Goal: Book appointment/travel/reservation

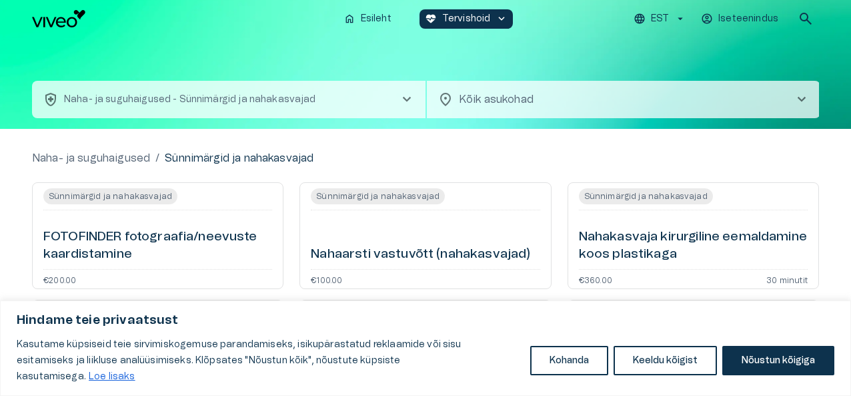
click at [799, 99] on span "chevron_right" at bounding box center [802, 99] width 16 height 16
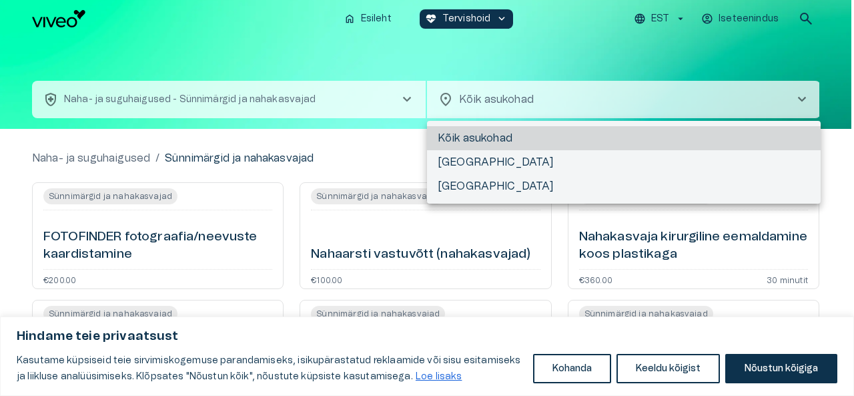
click at [478, 163] on li "[GEOGRAPHIC_DATA]" at bounding box center [624, 162] width 394 height 24
type input "**********"
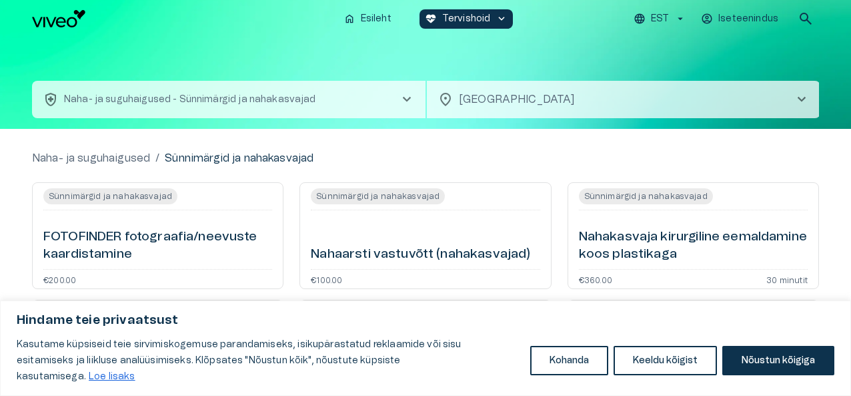
click at [411, 99] on span "chevron_right" at bounding box center [407, 99] width 16 height 16
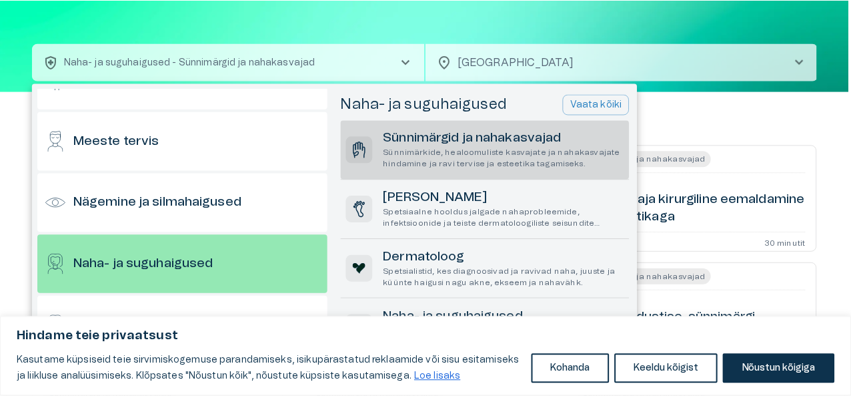
scroll to position [501, 0]
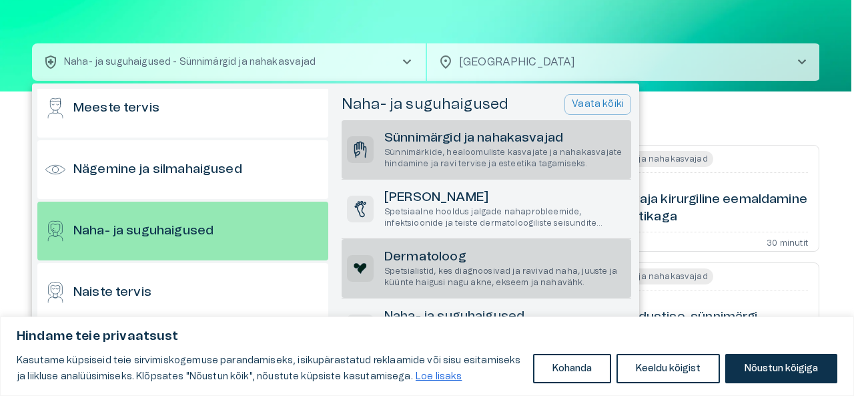
click at [431, 256] on h6 "Dermatoloog" at bounding box center [504, 257] width 241 height 18
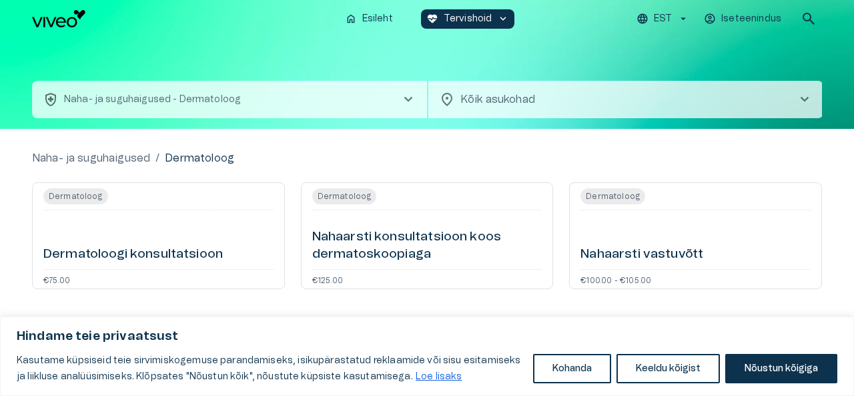
click at [805, 98] on span "chevron_right" at bounding box center [805, 99] width 16 height 16
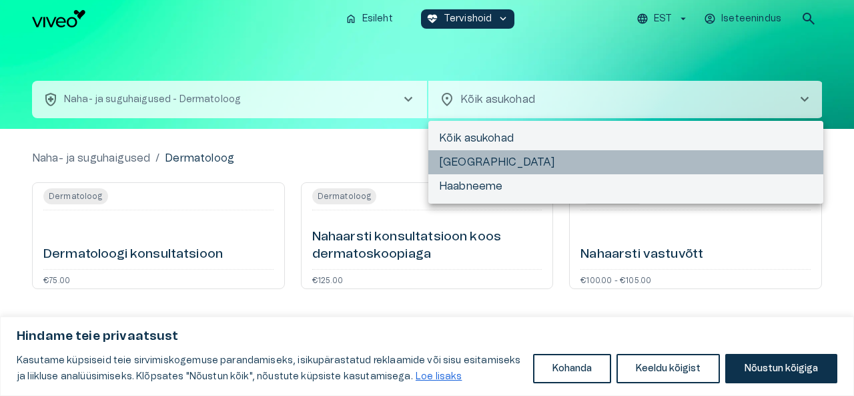
click at [468, 163] on li "[GEOGRAPHIC_DATA]" at bounding box center [625, 162] width 395 height 24
type input "**********"
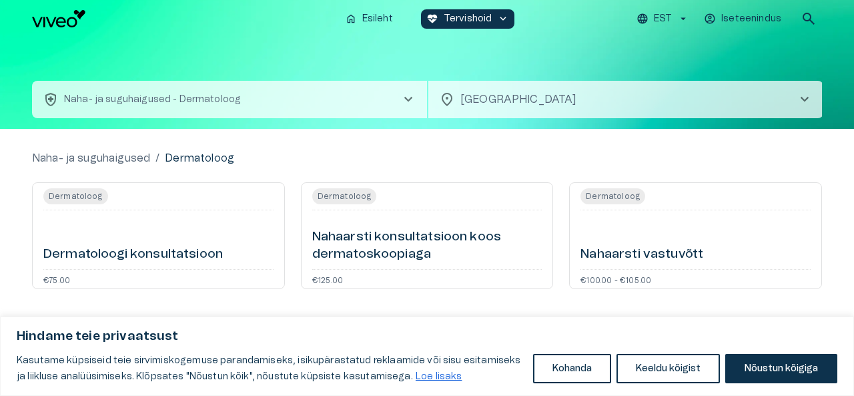
click at [851, 35] on div "home Esileht ecg_heart Tervishoid keyboard_arrow_down EST Iseteenindus search" at bounding box center [427, 18] width 854 height 37
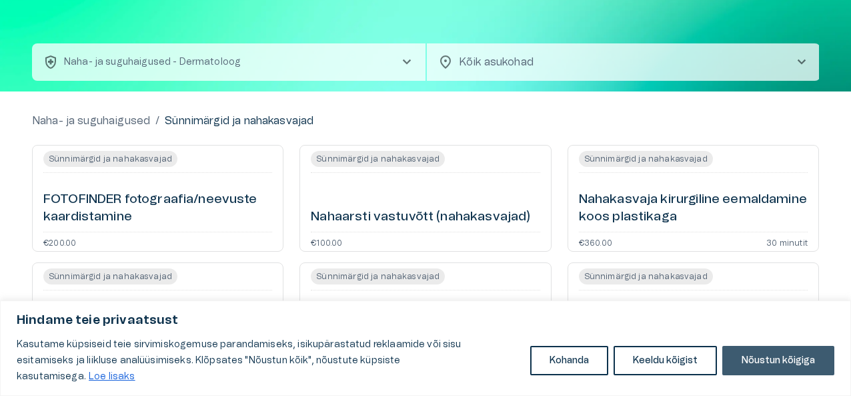
click at [793, 374] on button "Nõustun kõigiga" at bounding box center [778, 360] width 112 height 29
